Goal: Communication & Community: Answer question/provide support

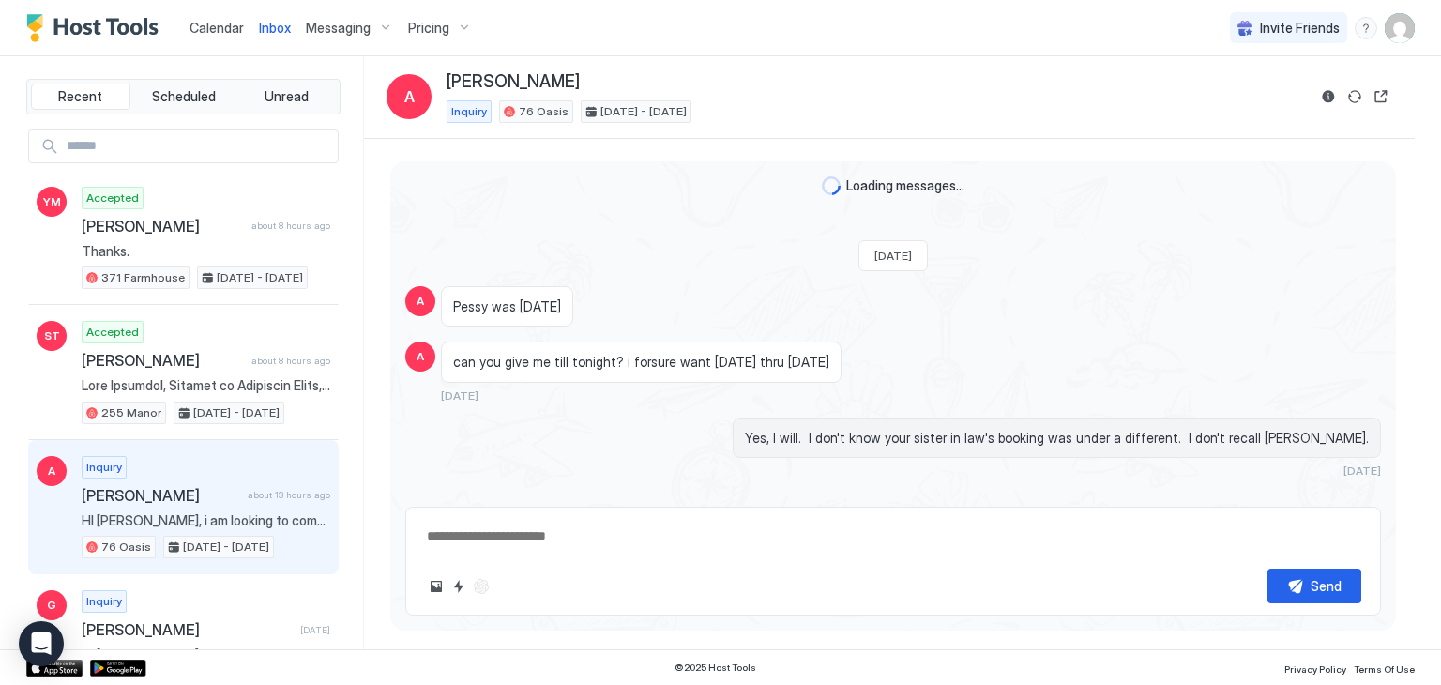
scroll to position [1364, 0]
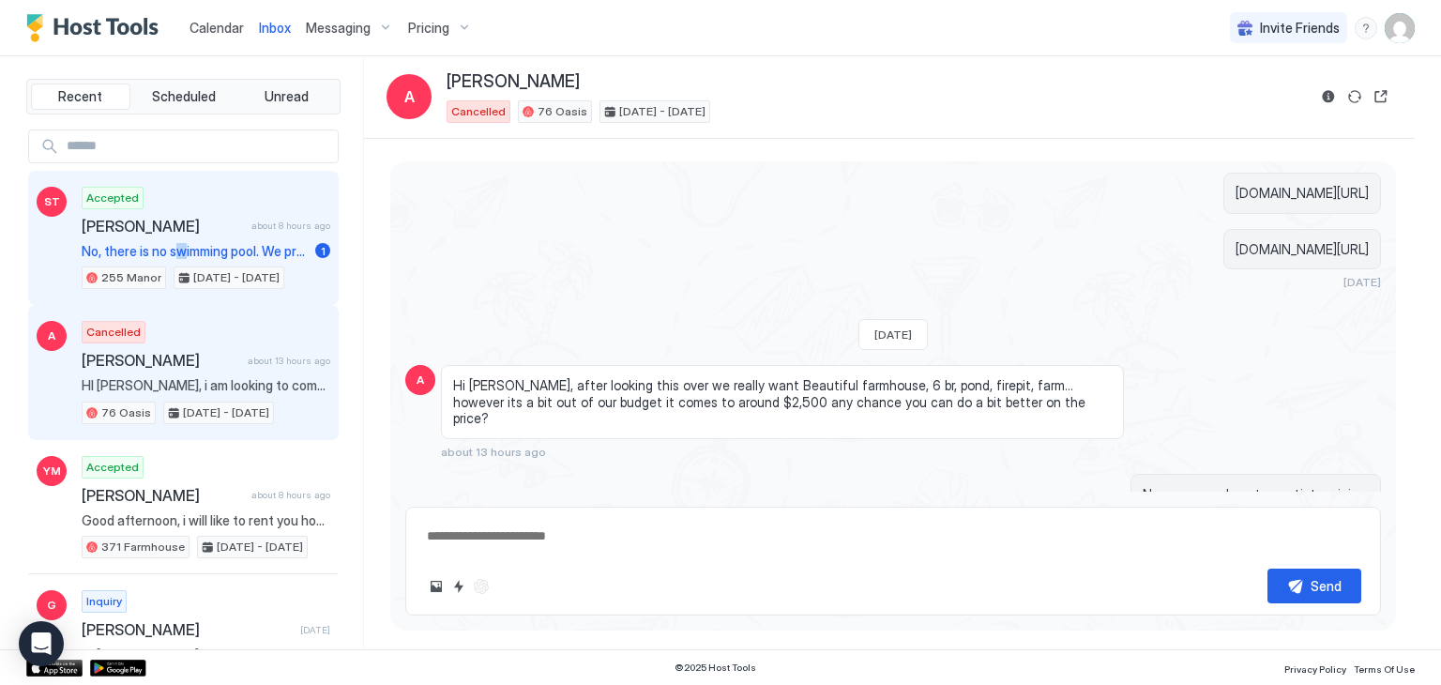
click at [178, 237] on div "Accepted [PERSON_NAME] about 8 hours ago No, there is no swimming pool. We prov…" at bounding box center [206, 238] width 249 height 103
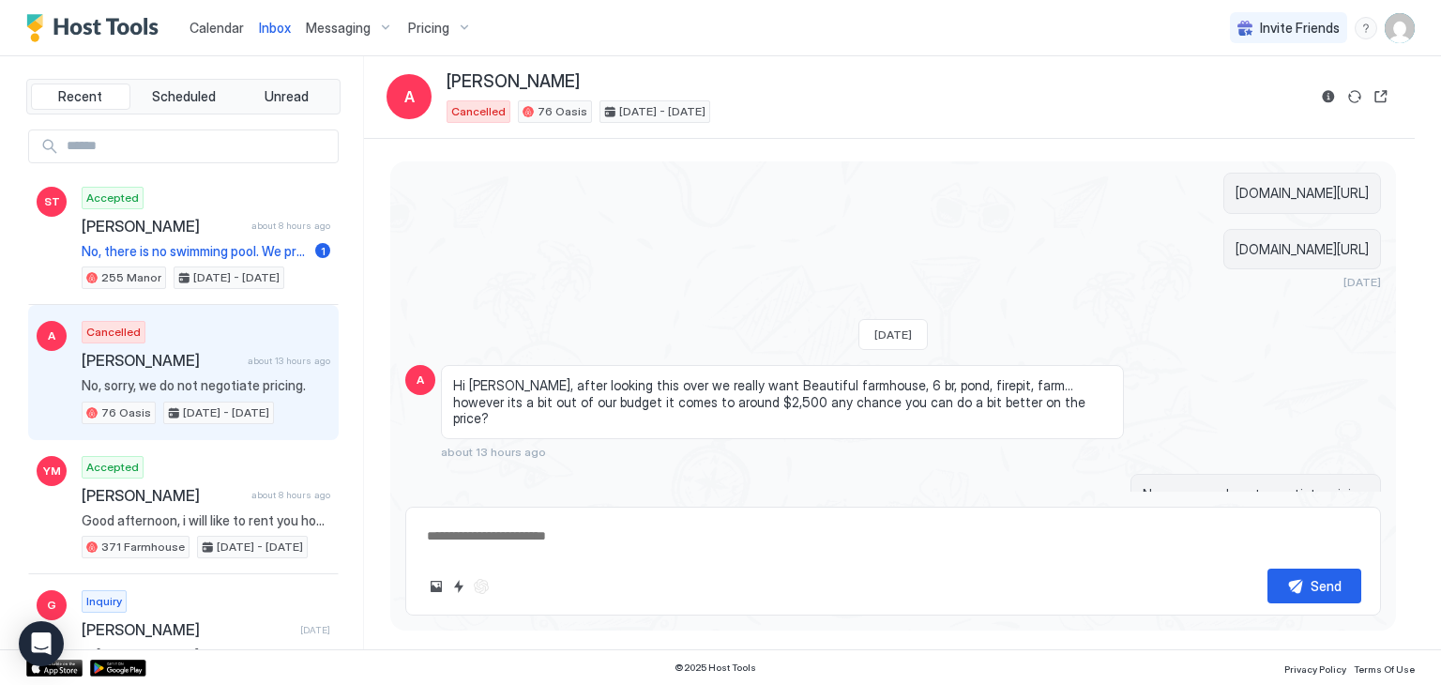
click at [154, 360] on span "[PERSON_NAME]" at bounding box center [161, 360] width 159 height 19
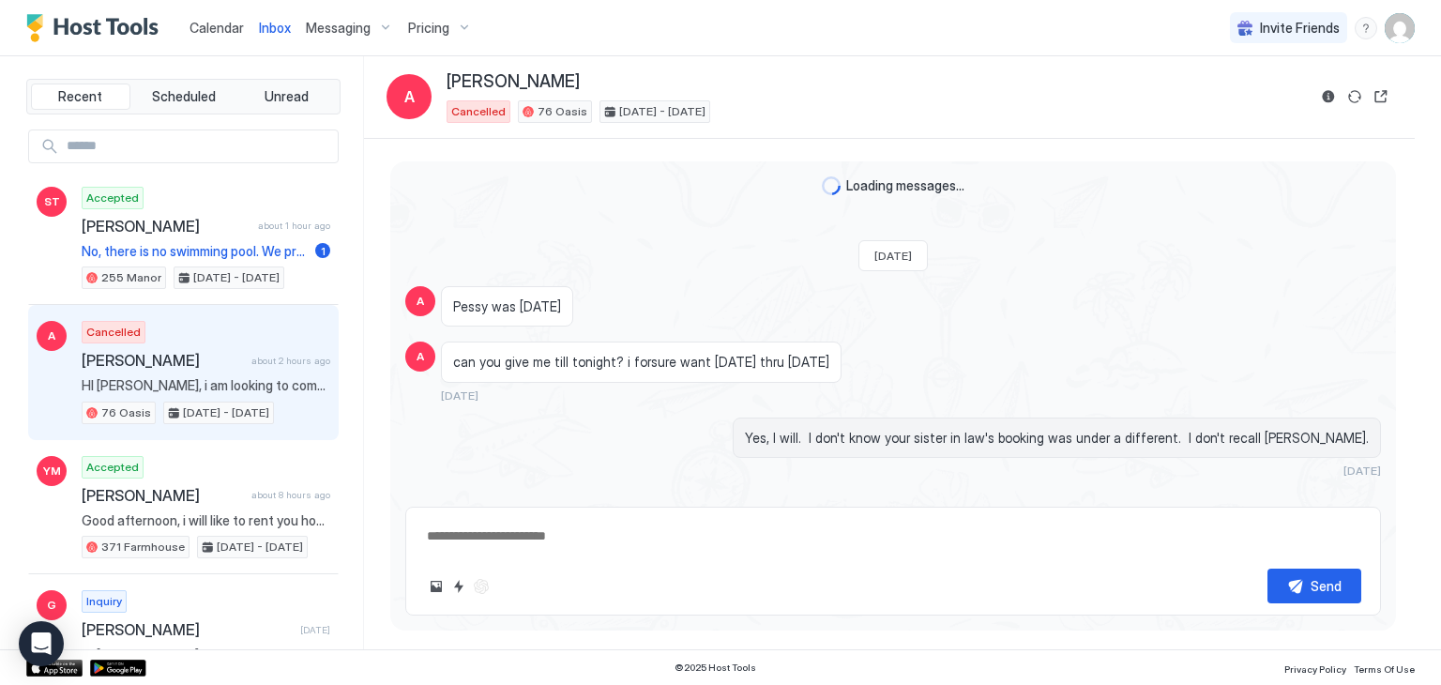
scroll to position [1364, 0]
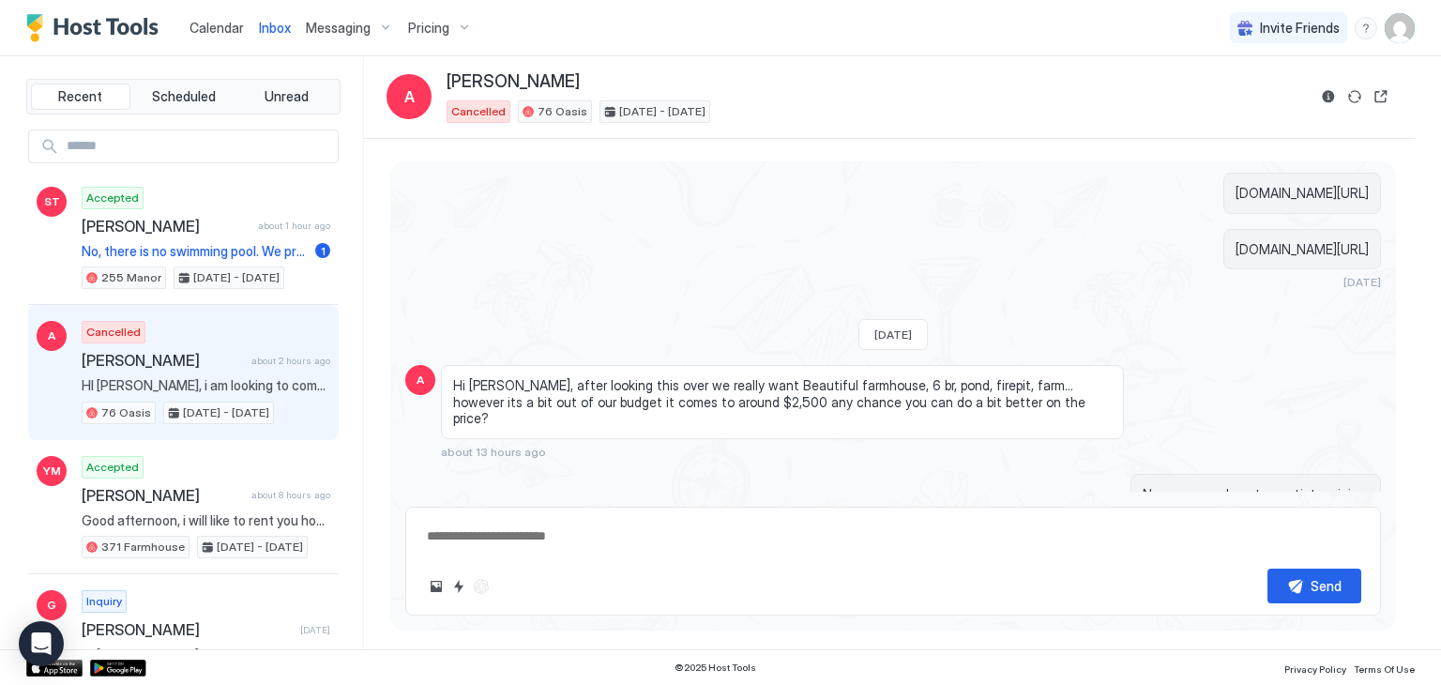
click at [199, 339] on div "Cancelled Avraham about 2 hours ago HI Susan, i am looking to come this weekend…" at bounding box center [206, 372] width 249 height 103
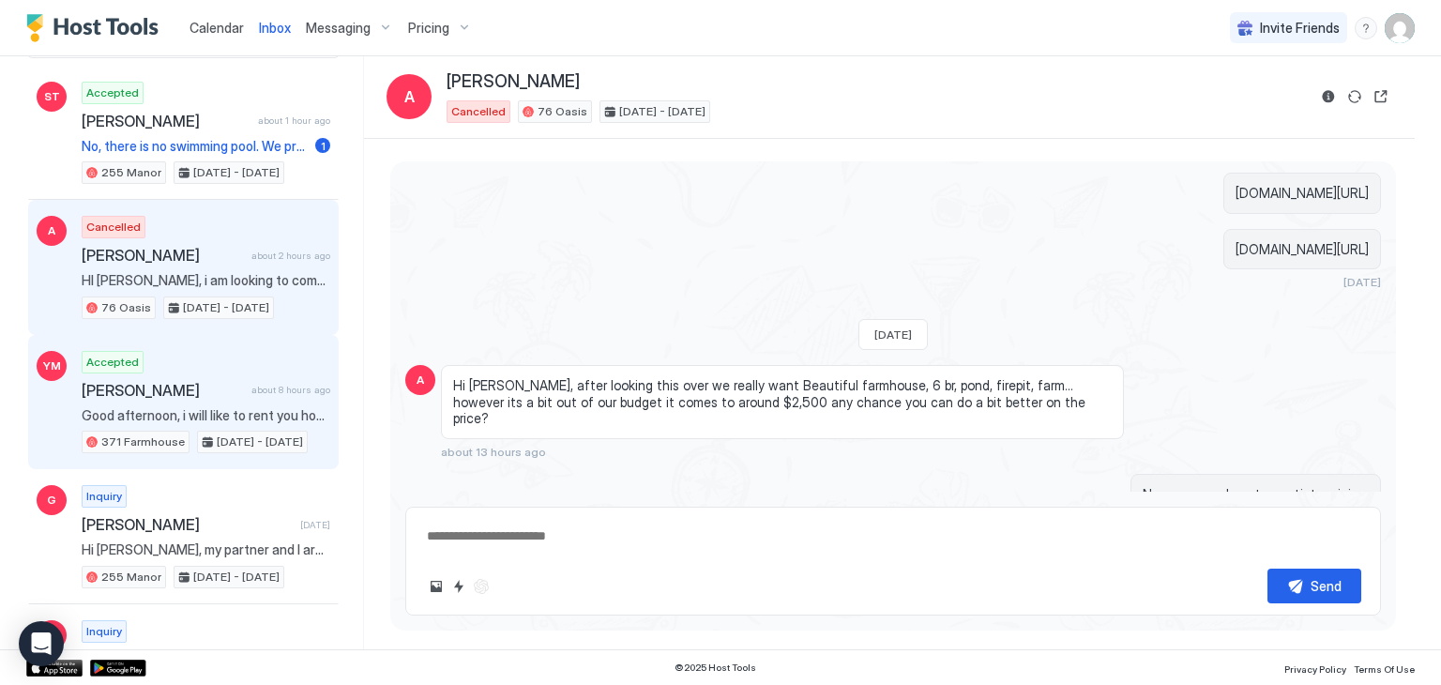
scroll to position [0, 0]
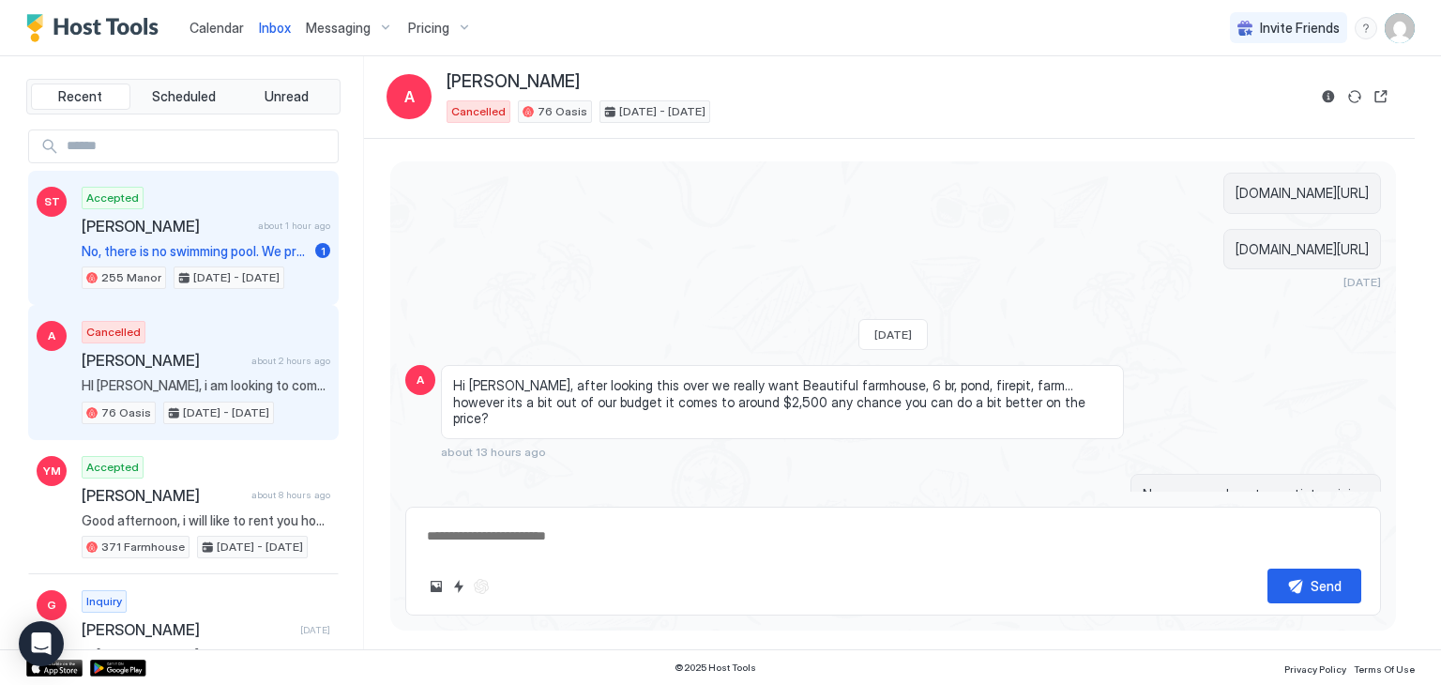
click at [173, 218] on span "[PERSON_NAME]" at bounding box center [166, 226] width 169 height 19
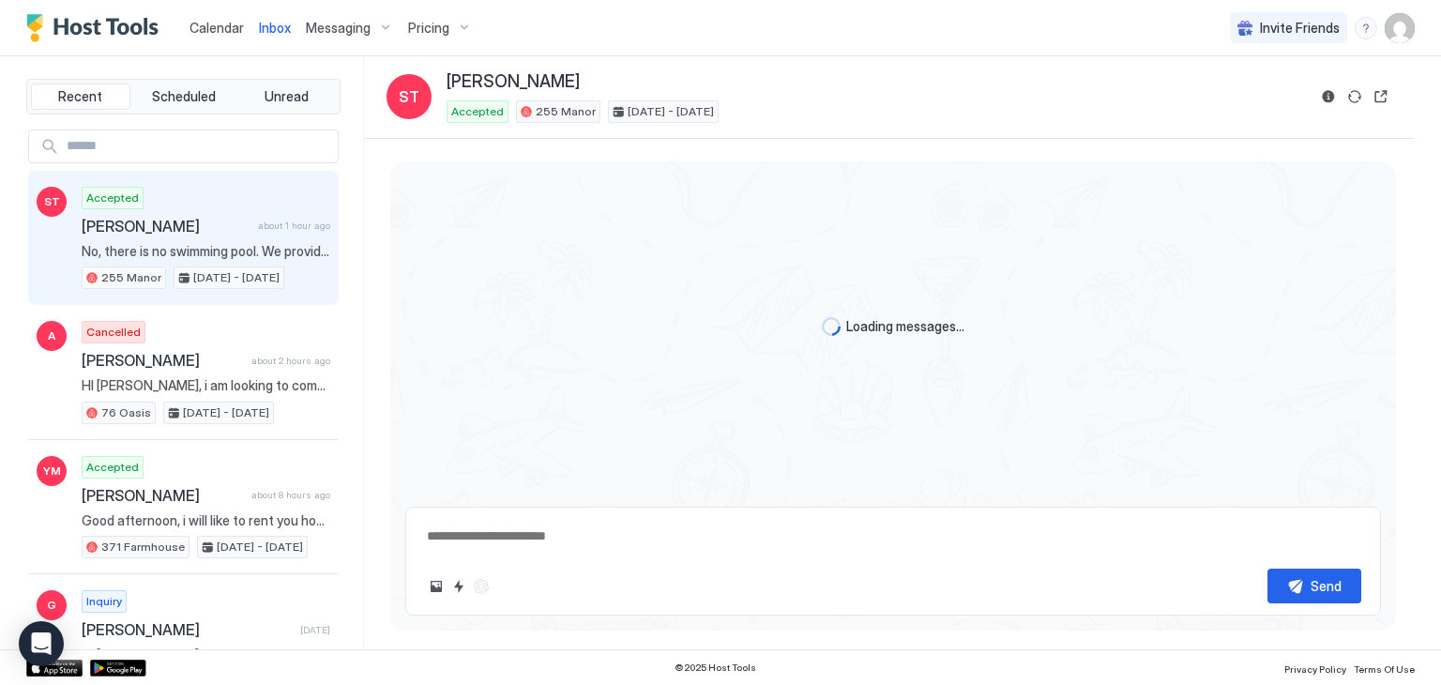
scroll to position [8132, 0]
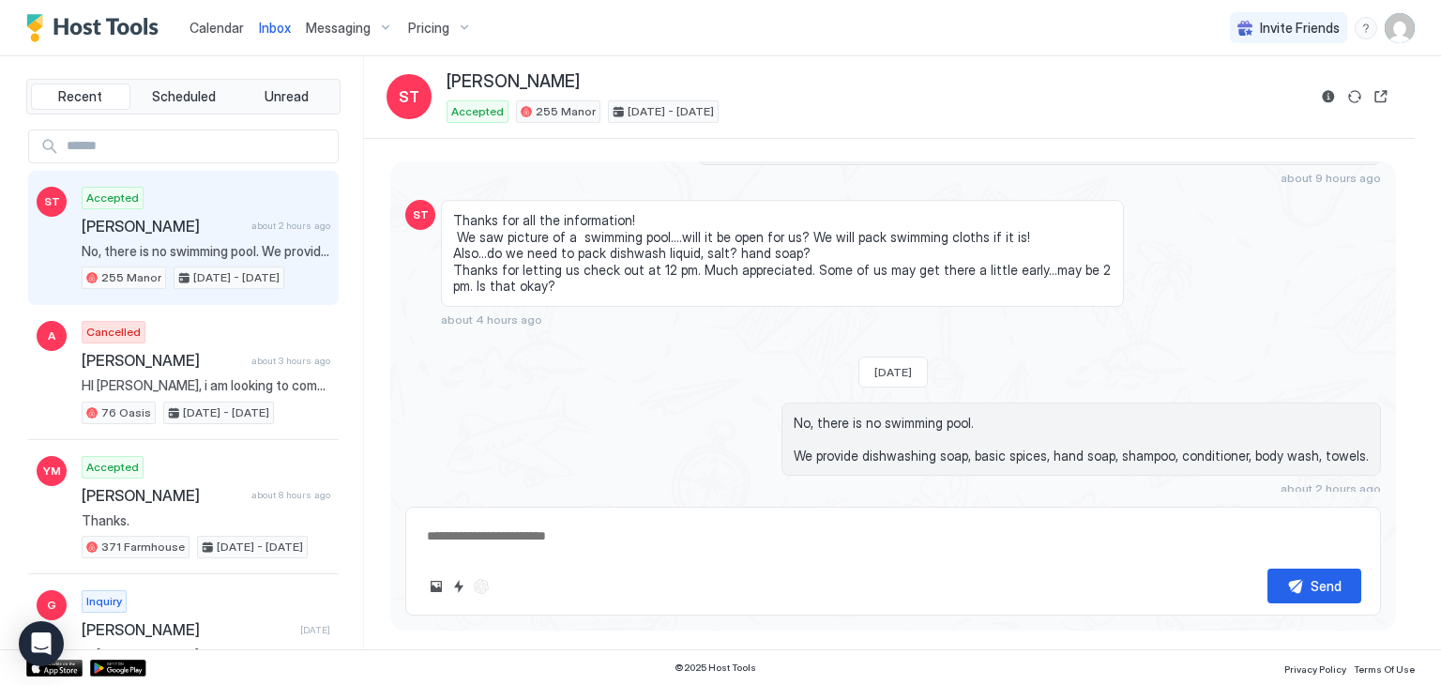
type textarea "*"
